Goal: Information Seeking & Learning: Learn about a topic

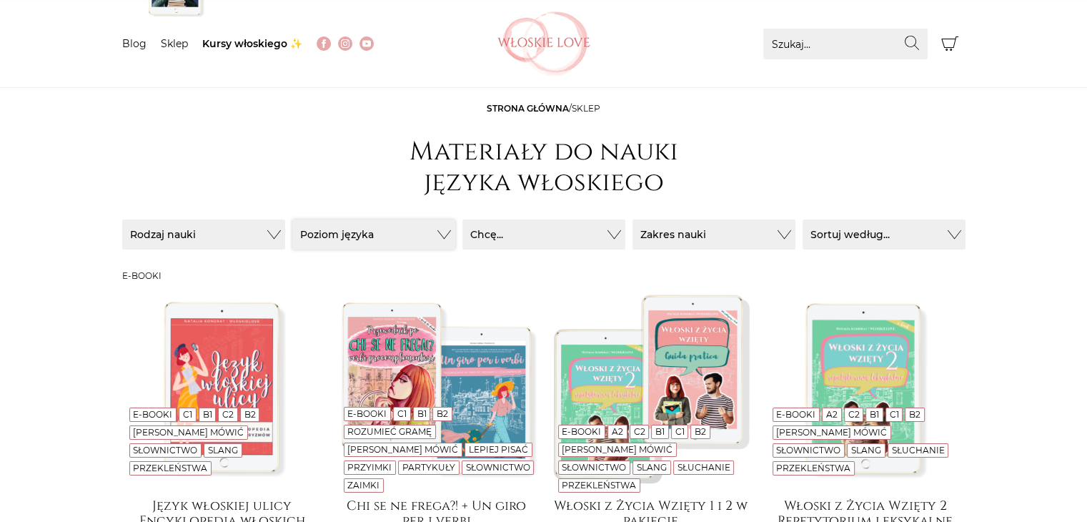
click at [371, 237] on button "Poziom języka" at bounding box center [373, 234] width 163 height 30
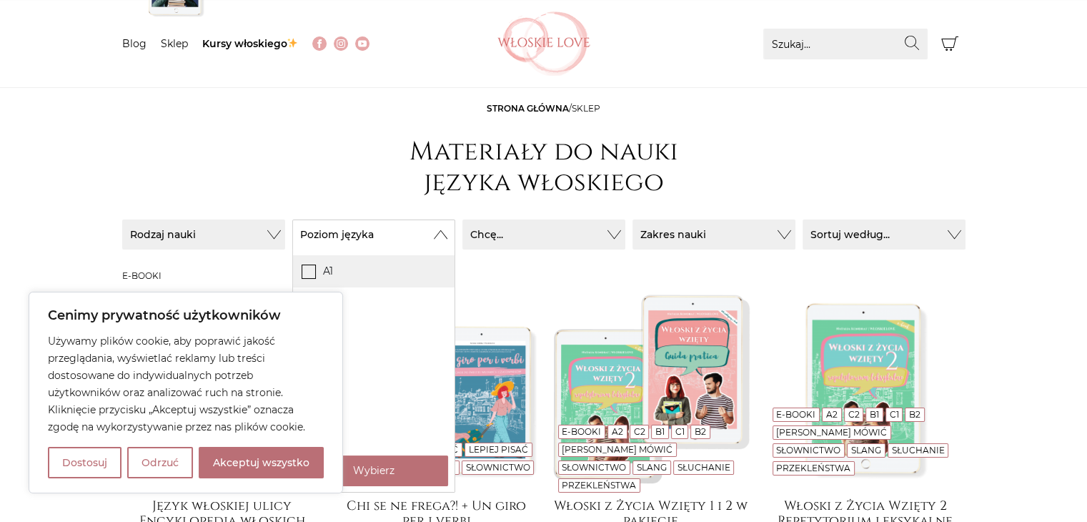
click at [302, 272] on icon at bounding box center [308, 271] width 12 height 12
click at [0, 0] on input "A1" at bounding box center [0, 0] width 0 height 0
click at [272, 464] on button "Akceptuj wszystko" at bounding box center [261, 462] width 125 height 31
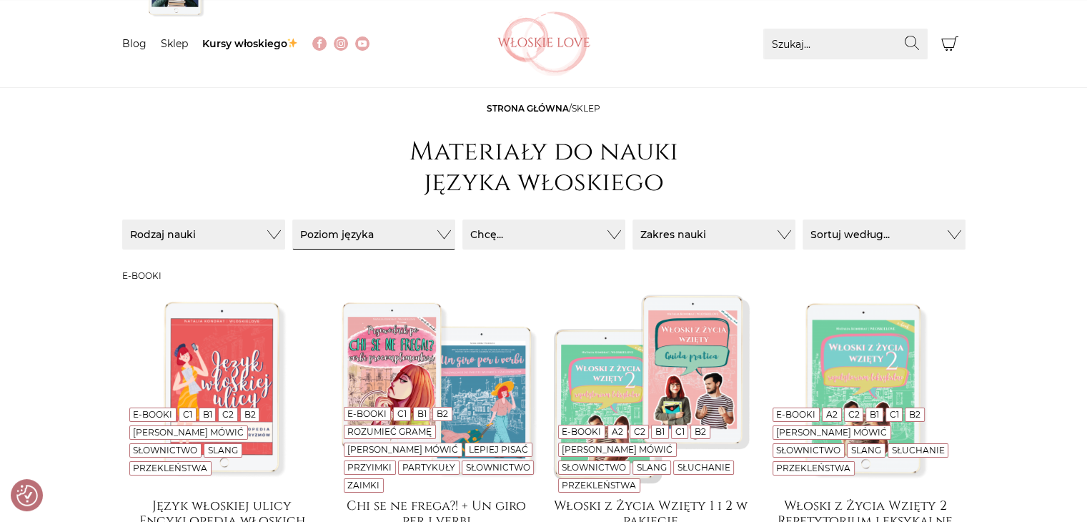
checkbox input "true"
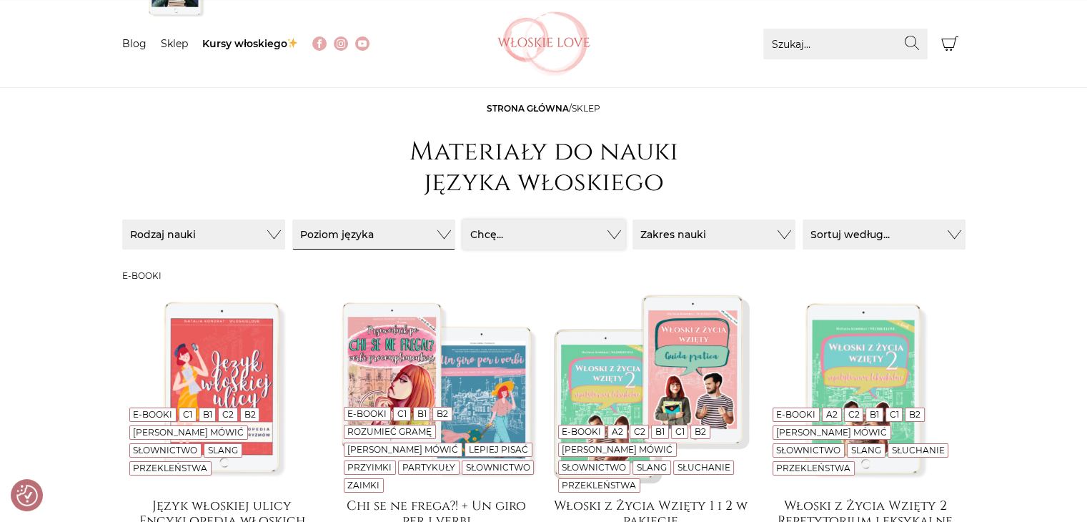
click at [513, 237] on button "Chcę..." at bounding box center [544, 234] width 163 height 30
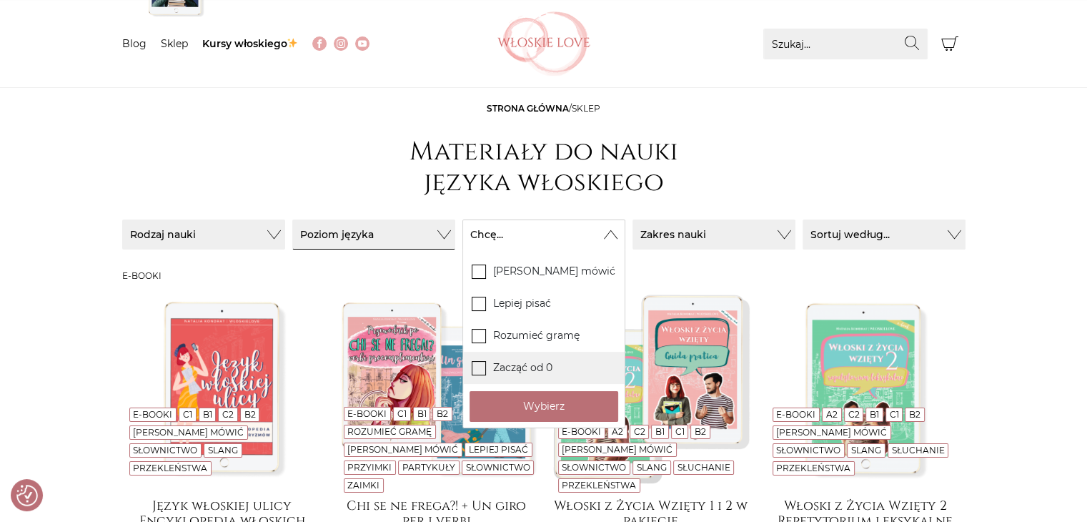
click at [489, 370] on label "Zacząć od 0" at bounding box center [544, 368] width 162 height 32
click at [0, 0] on input "Zacząć od 0" at bounding box center [0, 0] width 0 height 0
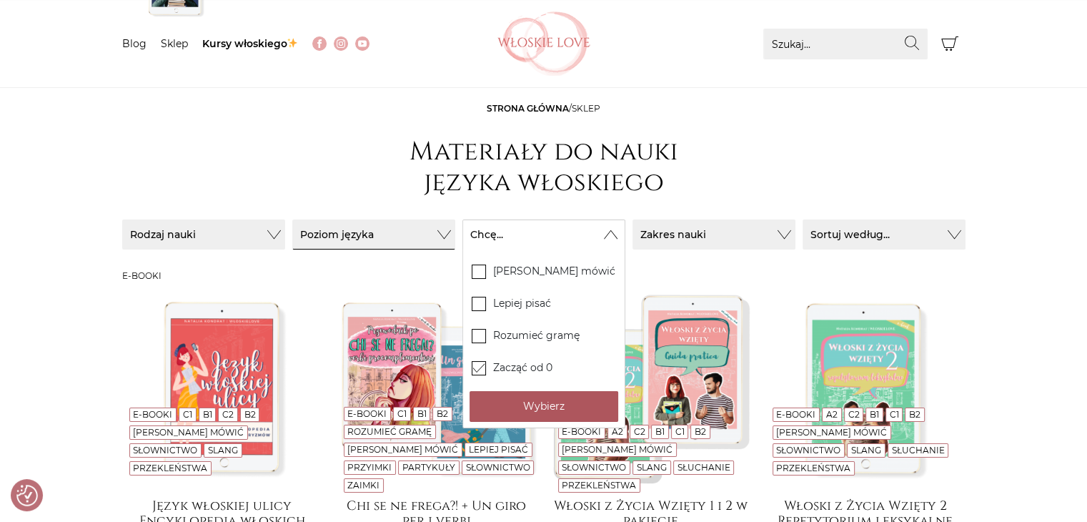
click at [515, 419] on button "Wybierz" at bounding box center [544, 406] width 149 height 31
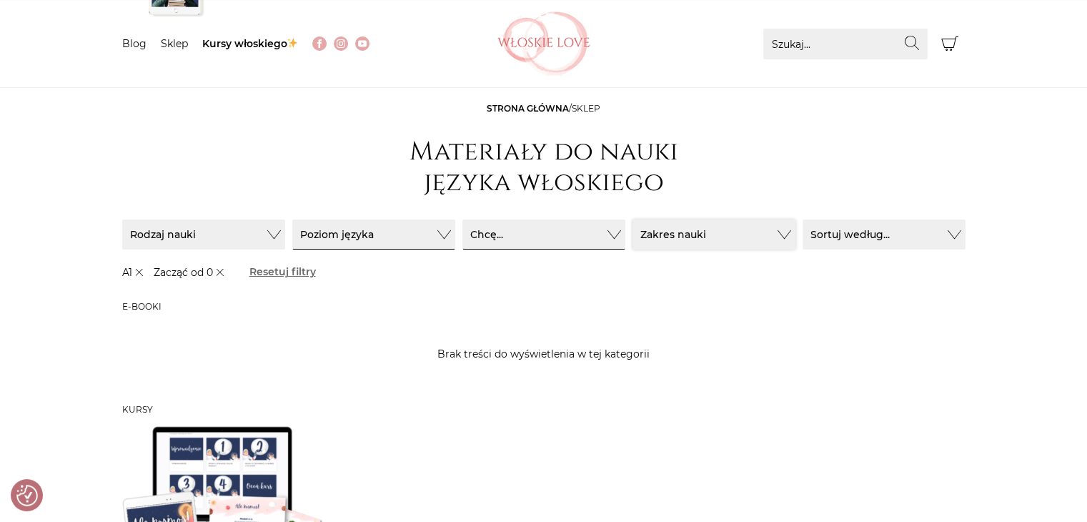
click at [762, 247] on button "Zakres nauki" at bounding box center [714, 234] width 163 height 30
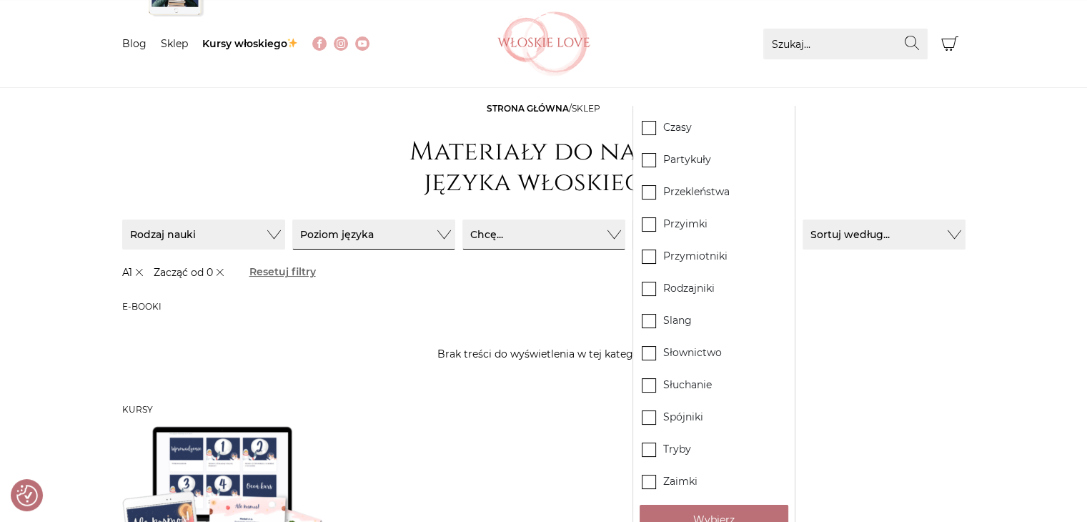
drag, startPoint x: 938, startPoint y: 408, endPoint x: 903, endPoint y: 415, distance: 35.6
click at [934, 409] on h3 "Kursy" at bounding box center [544, 410] width 844 height 10
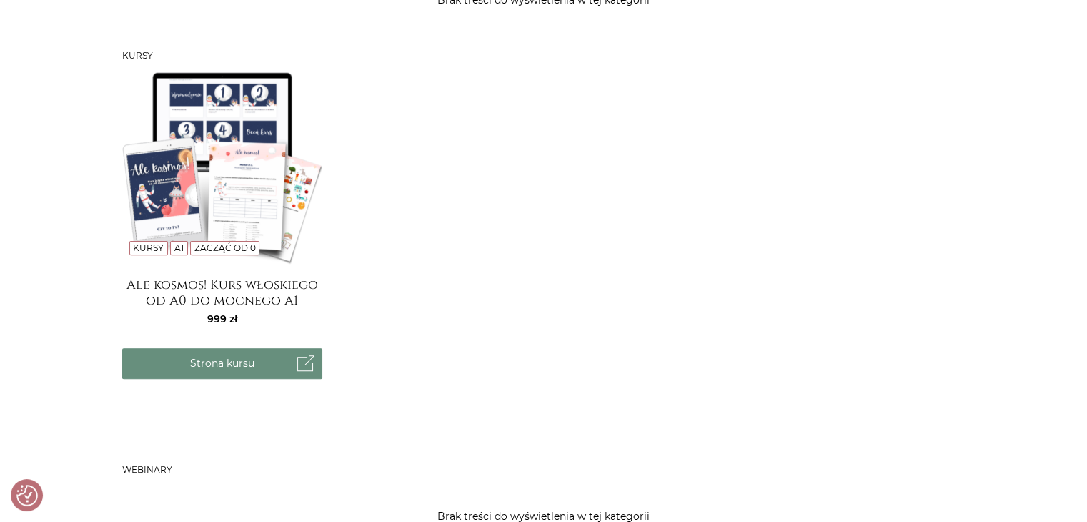
scroll to position [429, 0]
